Goal: Transaction & Acquisition: Purchase product/service

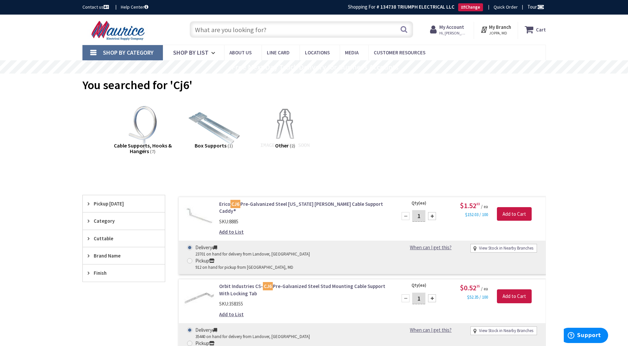
click at [272, 28] on input "text" at bounding box center [301, 29] width 223 height 17
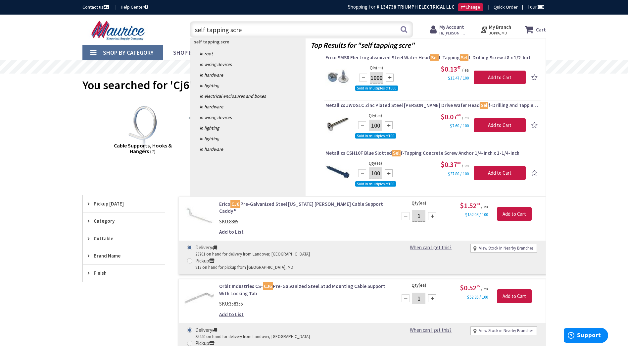
type input "self tapping screw"
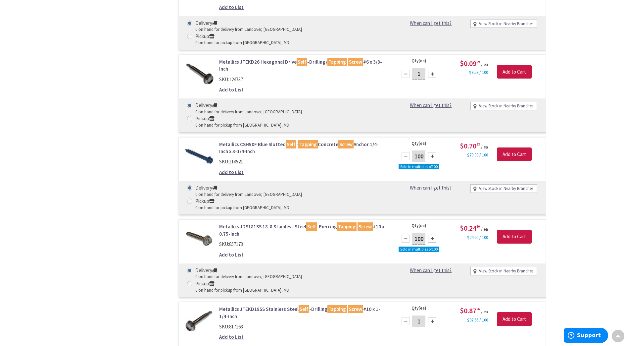
scroll to position [2901, 0]
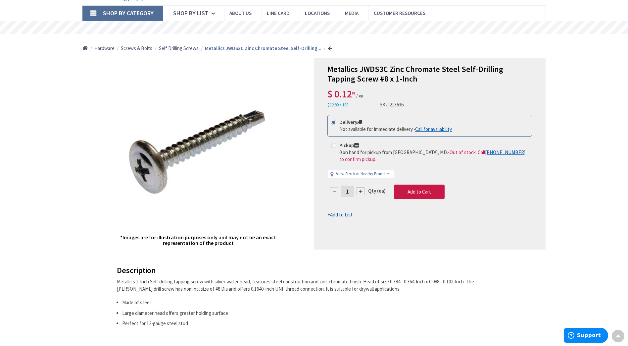
scroll to position [40, 0]
